Goal: Navigation & Orientation: Find specific page/section

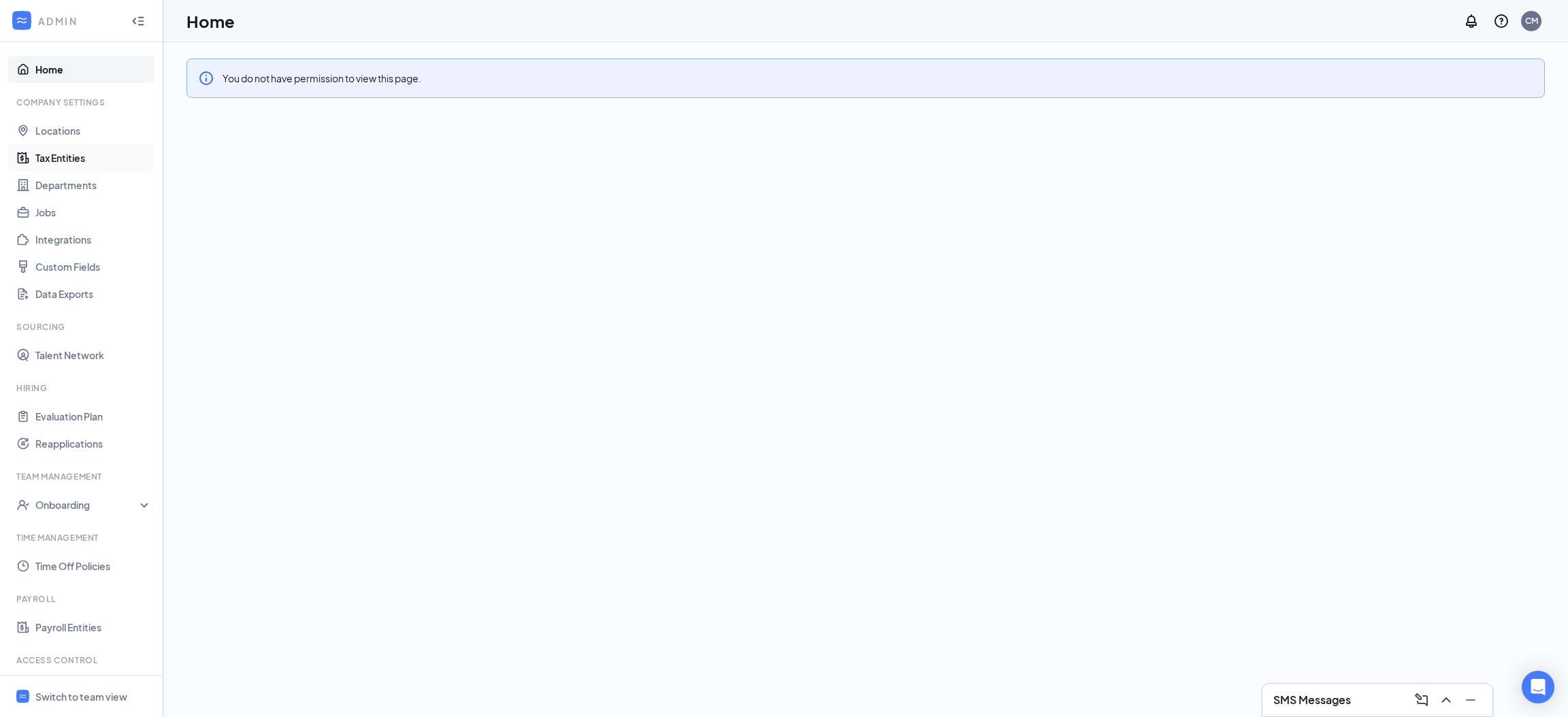
click at [64, 155] on link "Tax Entities" at bounding box center [94, 158] width 116 height 27
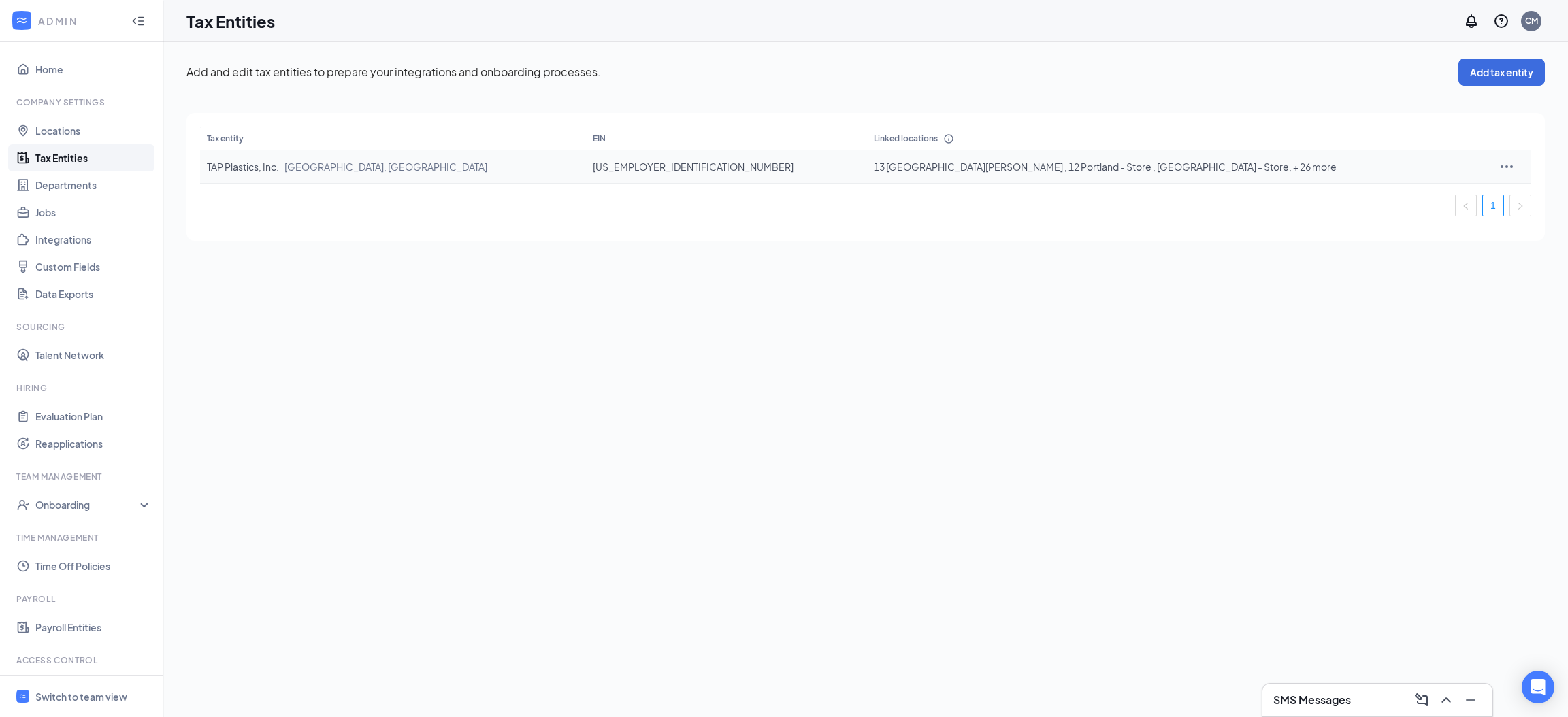
click at [550, 174] on td "TAP Plastics, Inc. [GEOGRAPHIC_DATA], [GEOGRAPHIC_DATA]" at bounding box center [393, 167] width 386 height 33
click at [639, 162] on td "[US_EMPLOYER_IDENTIFICATION_NUMBER]" at bounding box center [727, 167] width 281 height 33
click at [1498, 162] on icon "Ellipses" at bounding box center [1507, 167] width 16 height 16
click at [184, 239] on div "Add and edit tax entities to prepare your integrations and onboarding processes…" at bounding box center [866, 150] width 1405 height 215
click at [75, 179] on link "Departments" at bounding box center [94, 185] width 116 height 27
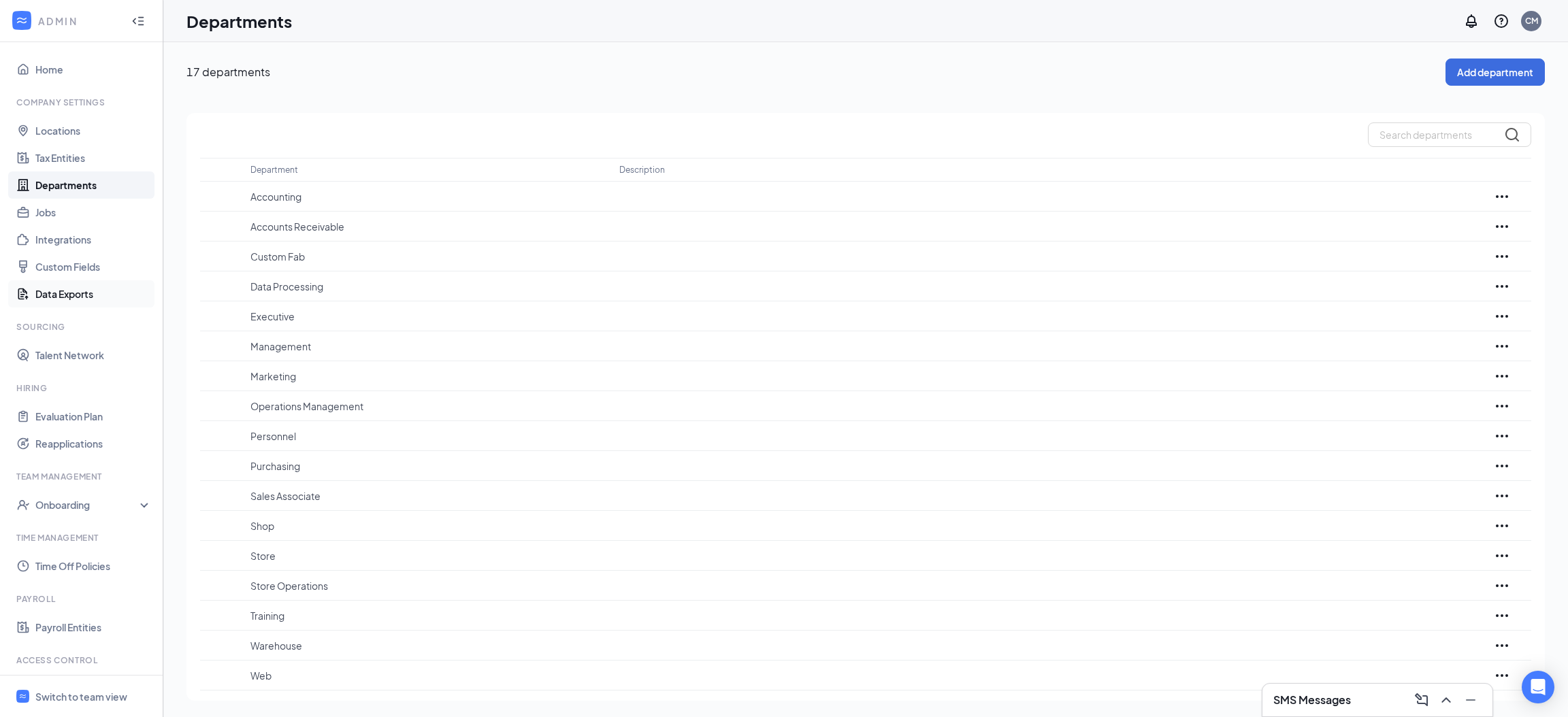
click at [69, 289] on link "Data Exports" at bounding box center [94, 294] width 116 height 27
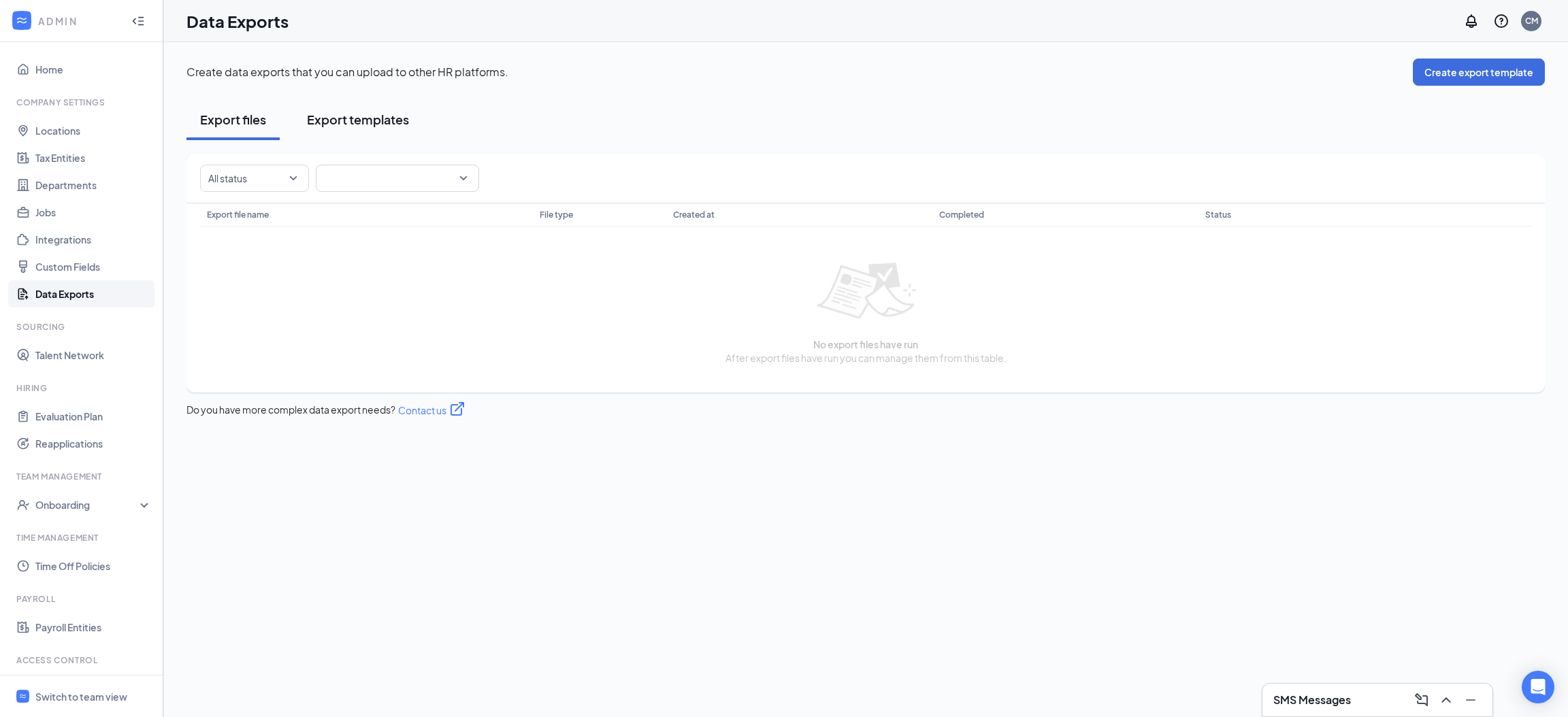
click at [359, 120] on div "Export templates" at bounding box center [358, 119] width 102 height 17
click at [221, 114] on div "Export files" at bounding box center [234, 119] width 66 height 17
click at [71, 153] on link "Tax Entities" at bounding box center [94, 158] width 116 height 27
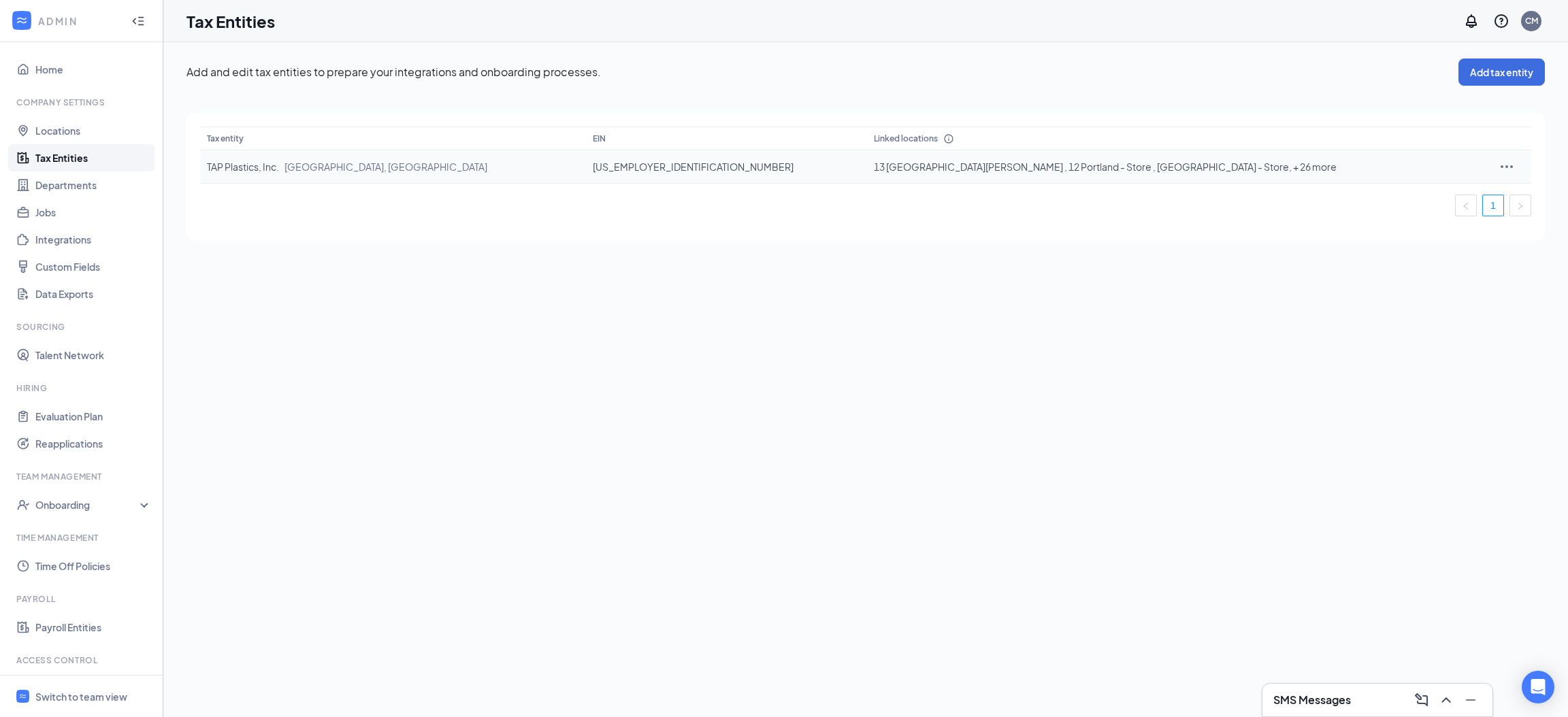
click at [1498, 162] on icon "Ellipses" at bounding box center [1507, 167] width 16 height 16
click at [1404, 222] on span "View and edit linked locations" at bounding box center [1409, 226] width 130 height 15
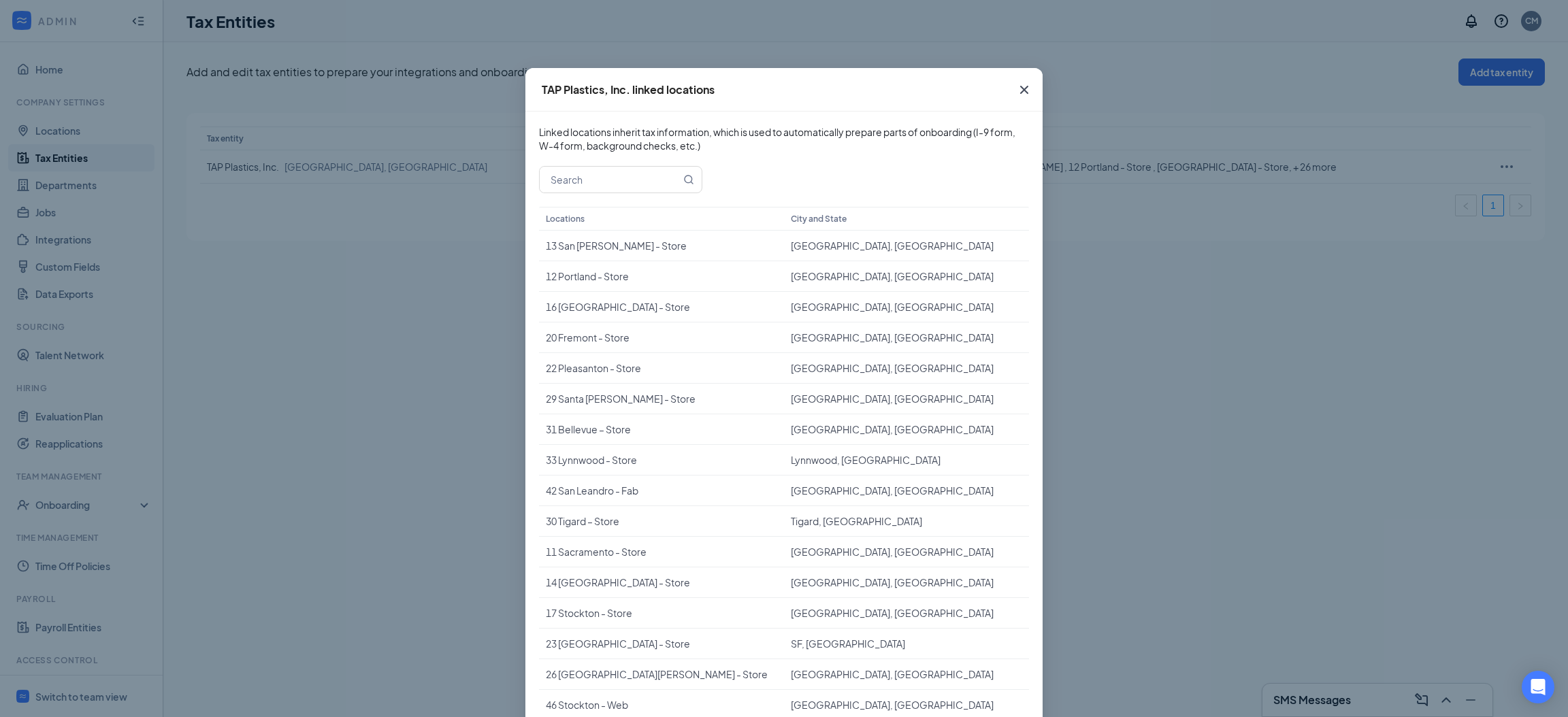
click at [1020, 88] on icon "Cross" at bounding box center [1024, 90] width 16 height 16
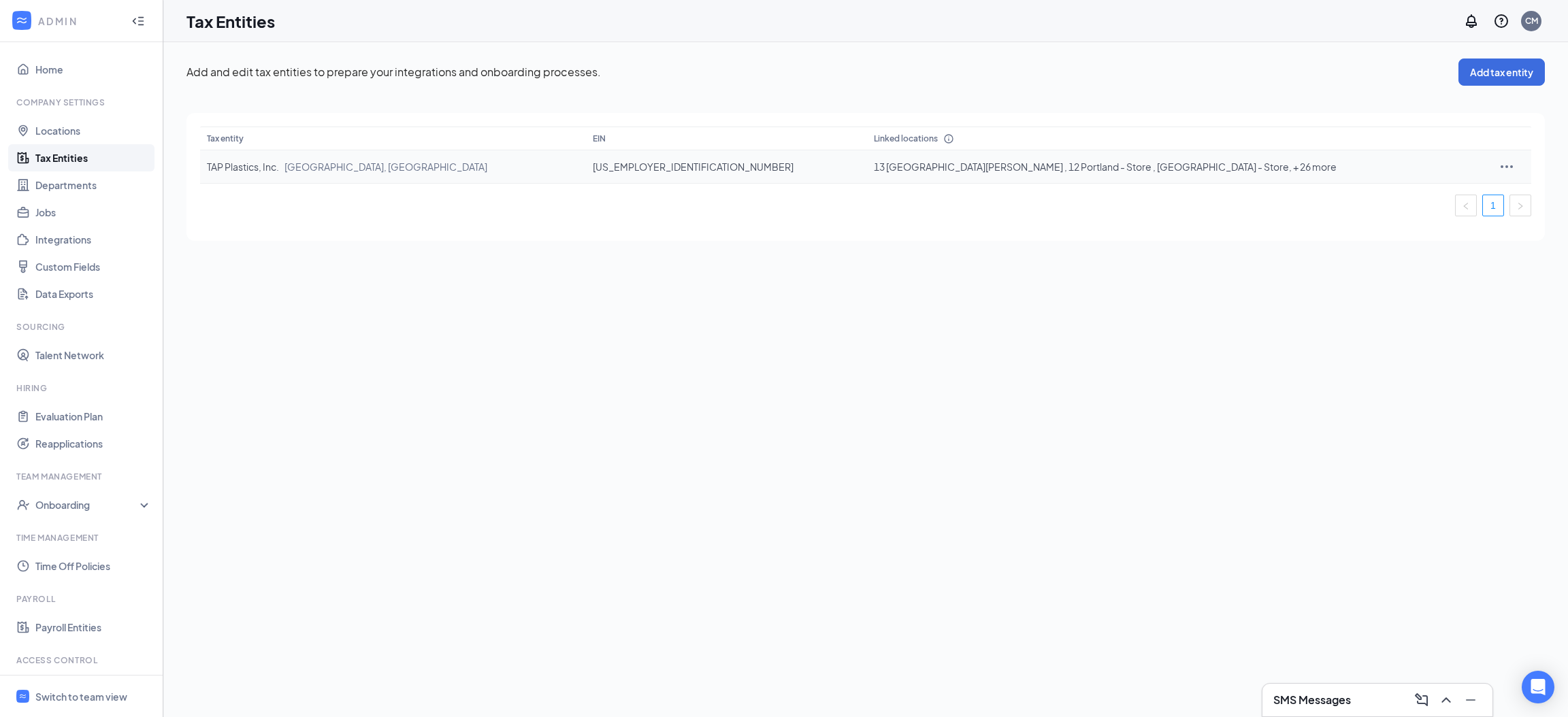
click at [1492, 166] on td at bounding box center [1511, 167] width 40 height 33
click at [1498, 166] on icon "Ellipses" at bounding box center [1507, 167] width 16 height 16
drag, startPoint x: 1406, startPoint y: 198, endPoint x: 1402, endPoint y: 205, distance: 8.1
click at [1406, 198] on span "Edit entity details" at bounding box center [1409, 195] width 130 height 15
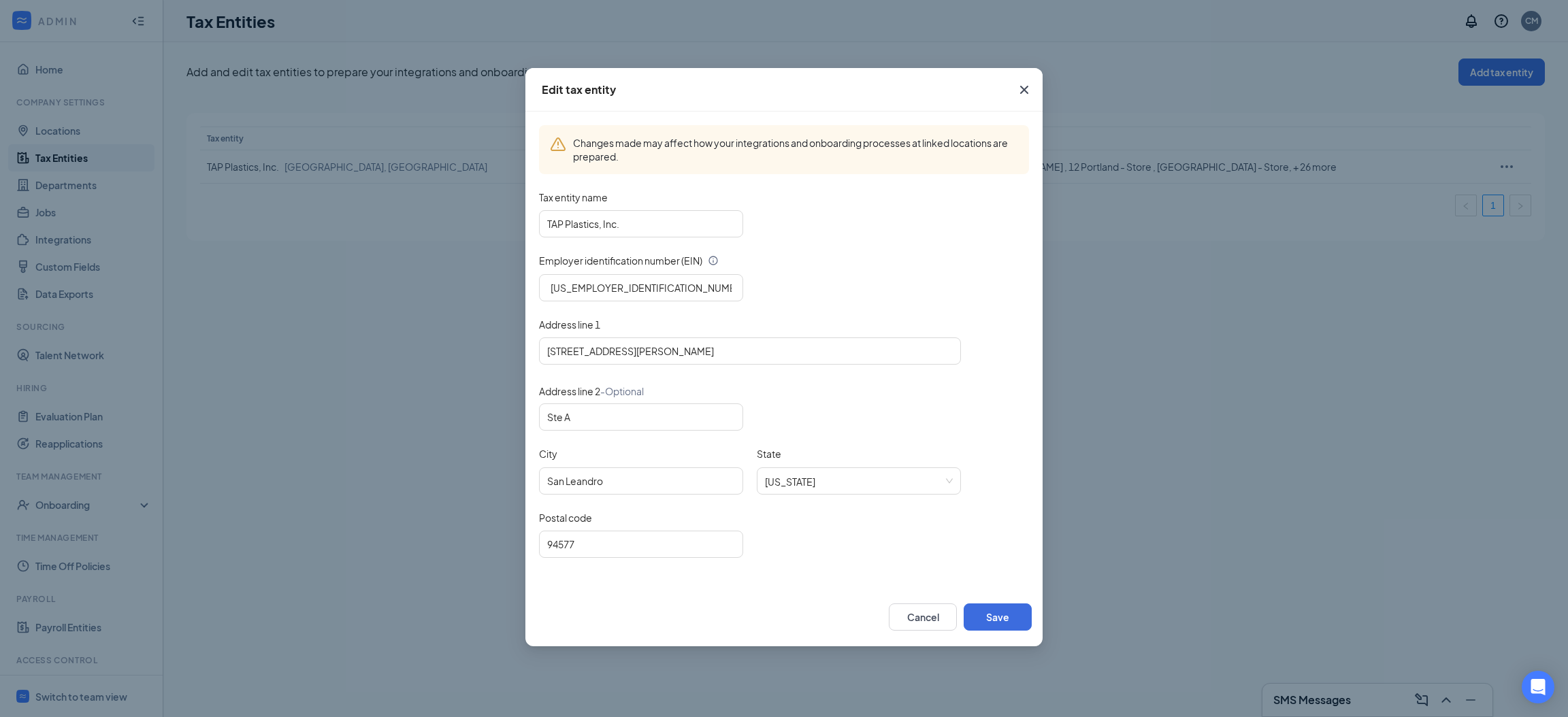
click at [1019, 85] on icon "Cross" at bounding box center [1024, 90] width 16 height 16
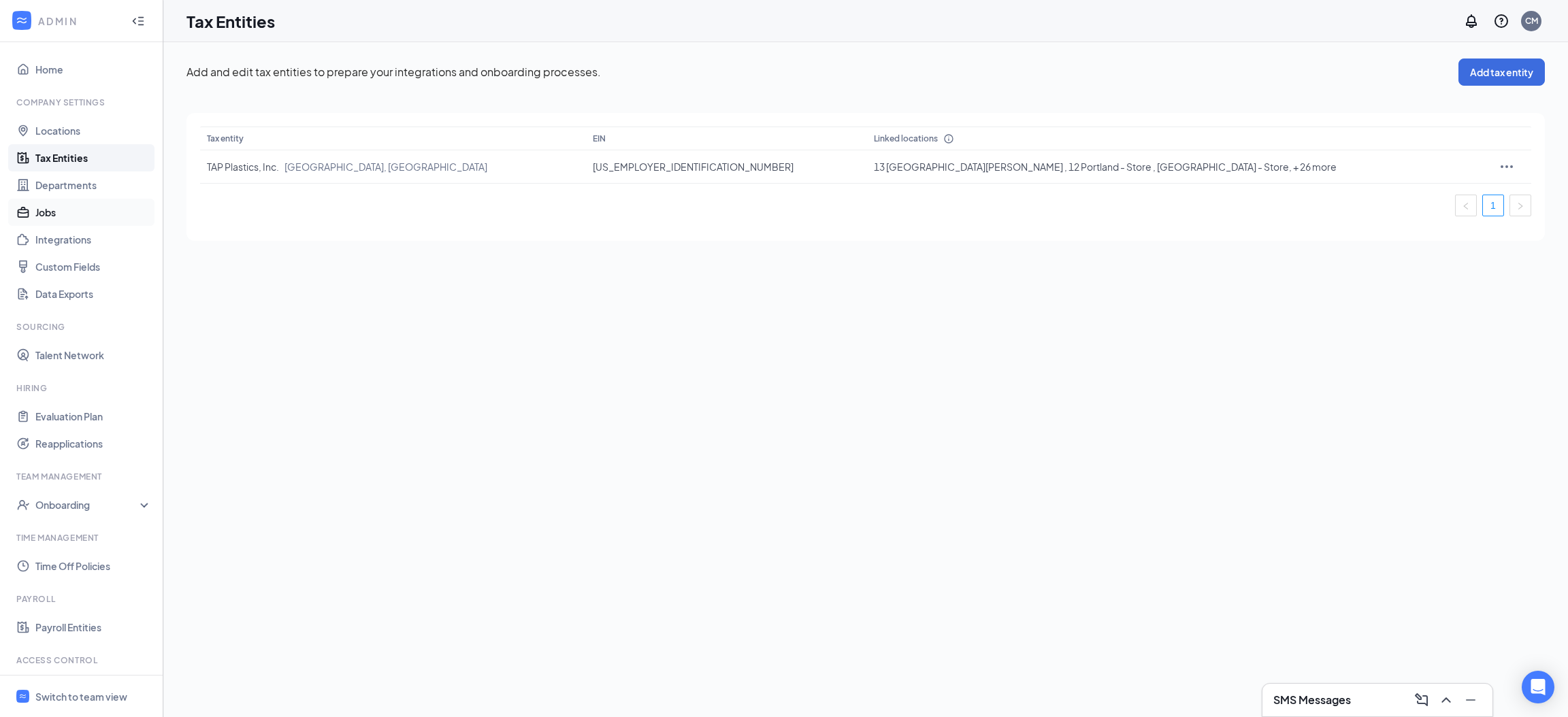
click at [71, 213] on link "Jobs" at bounding box center [94, 213] width 116 height 27
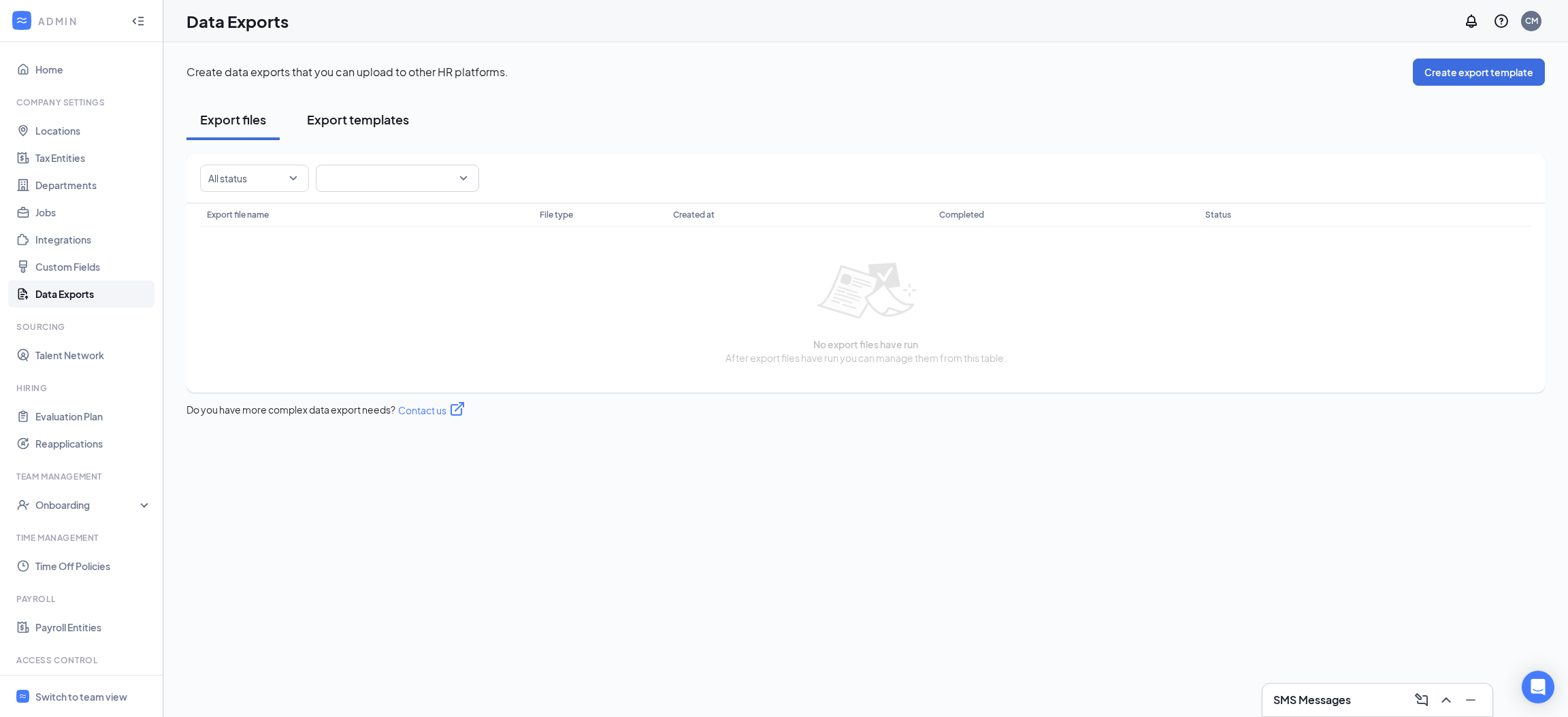
click at [375, 112] on div "Export templates" at bounding box center [358, 119] width 102 height 17
click at [217, 113] on div "Export files" at bounding box center [234, 119] width 66 height 17
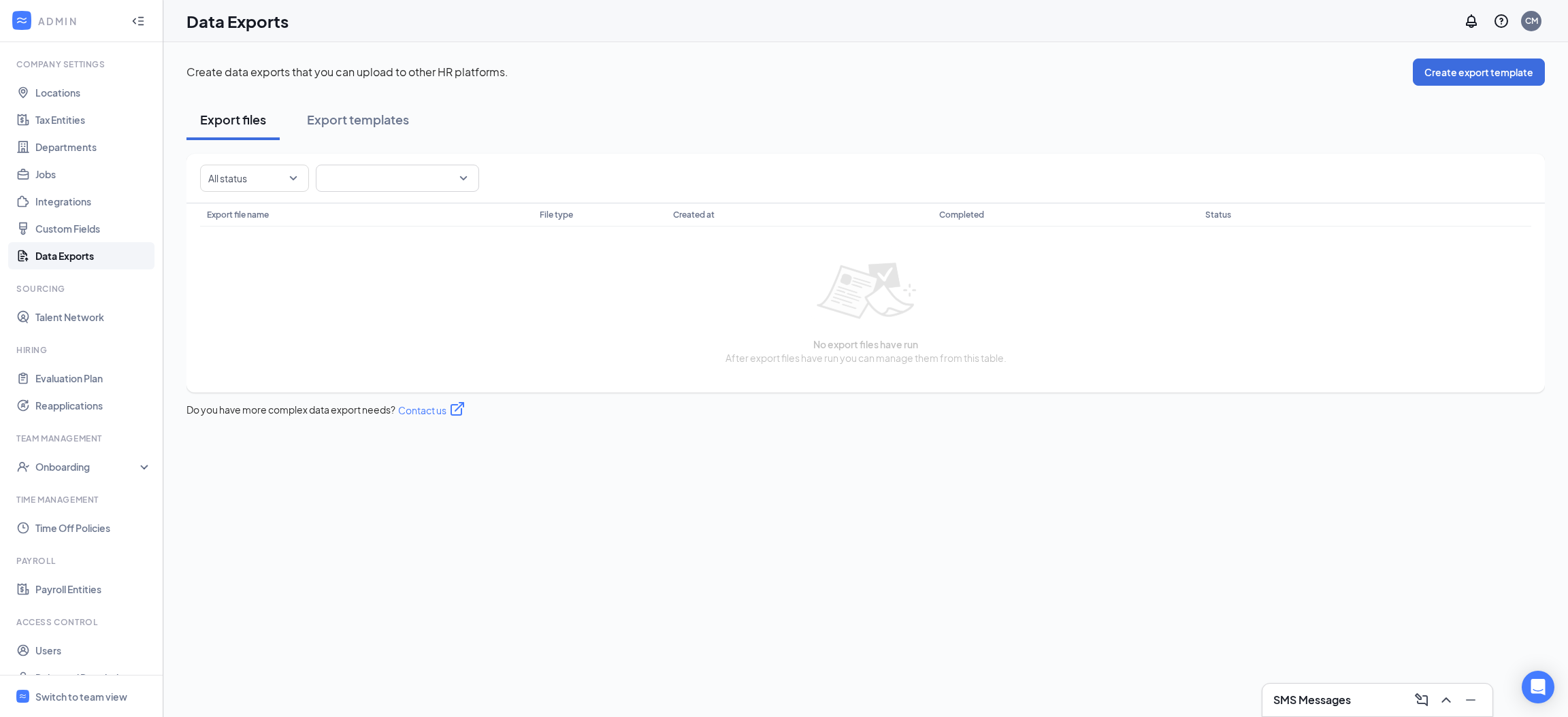
scroll to position [58, 0]
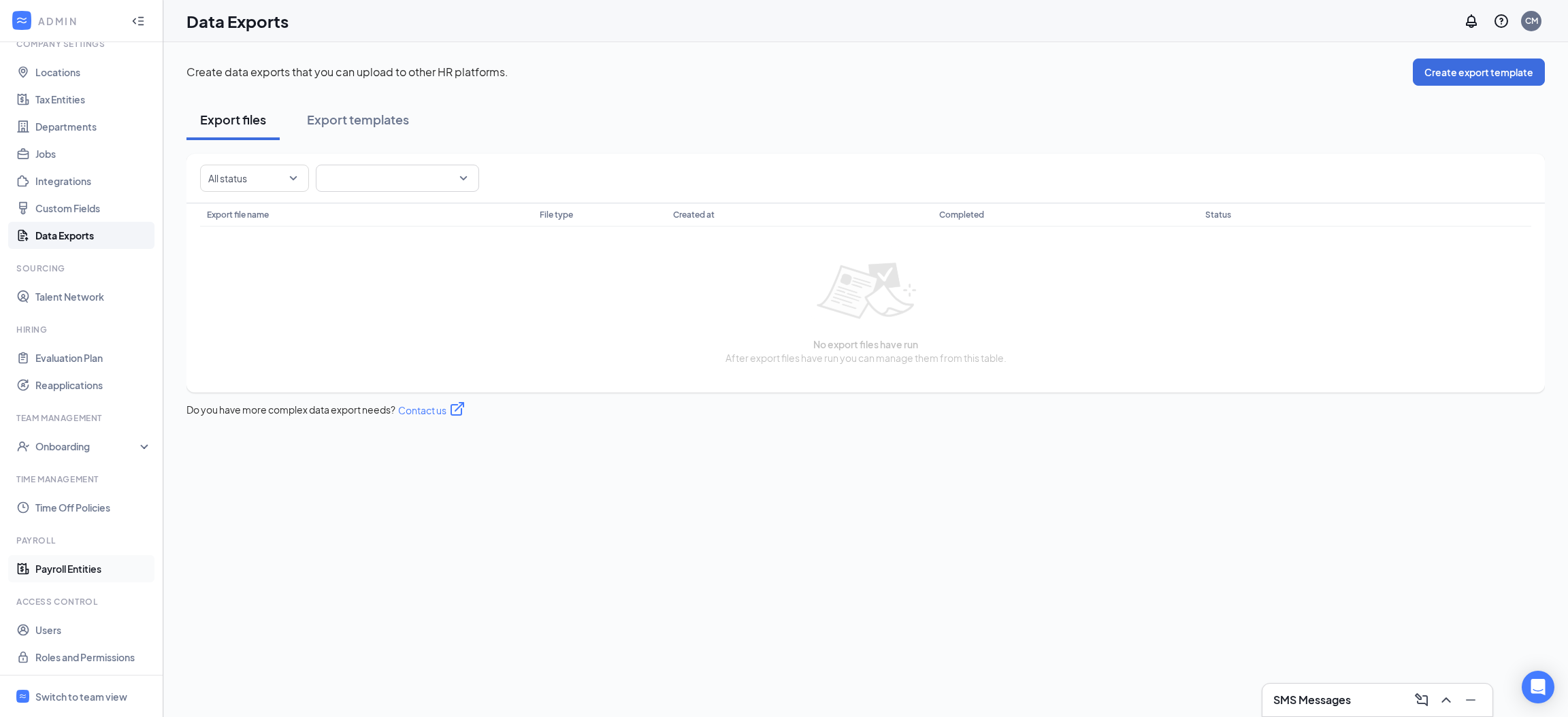
click at [92, 573] on link "Payroll Entities" at bounding box center [94, 569] width 116 height 27
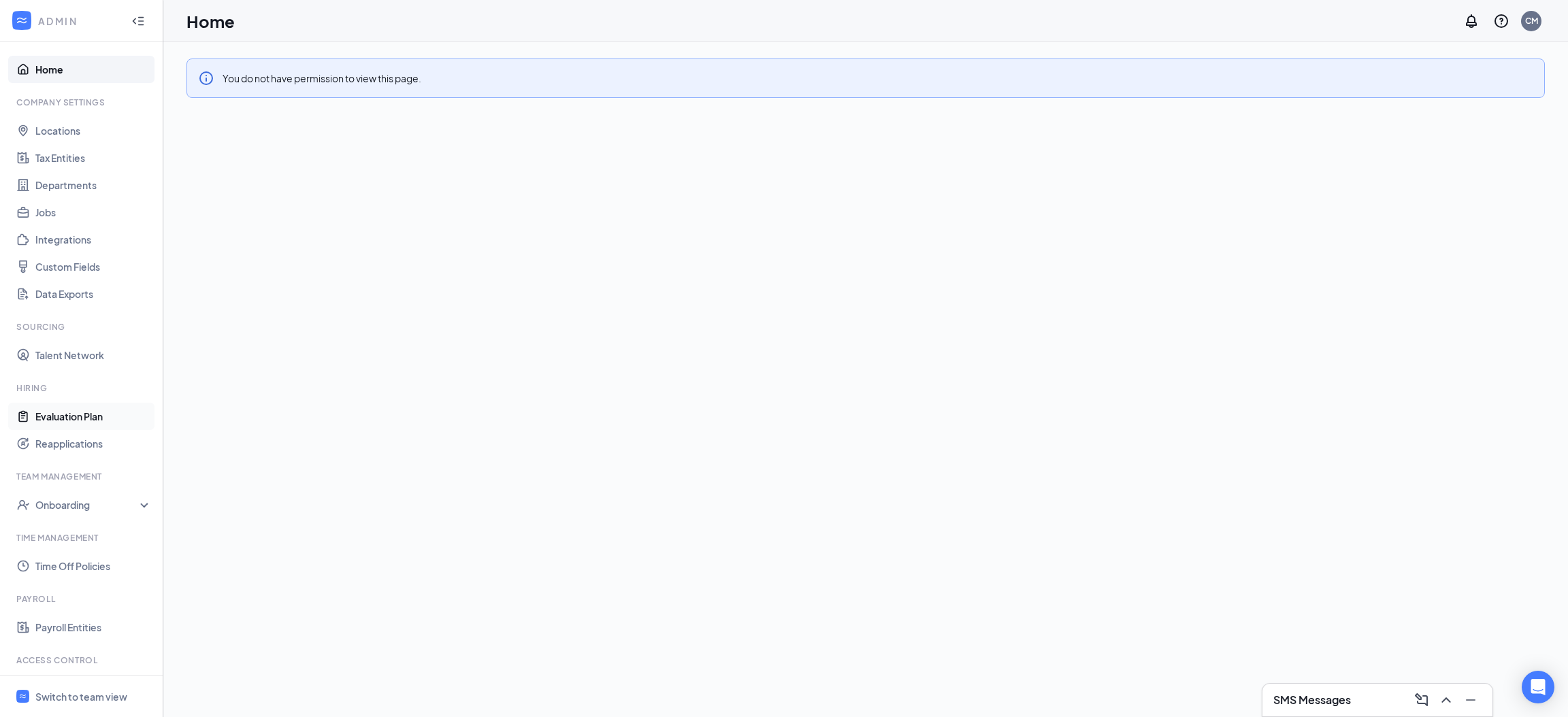
scroll to position [58, 0]
click at [92, 701] on div "Switch to team view" at bounding box center [82, 697] width 92 height 14
